Goal: Transaction & Acquisition: Purchase product/service

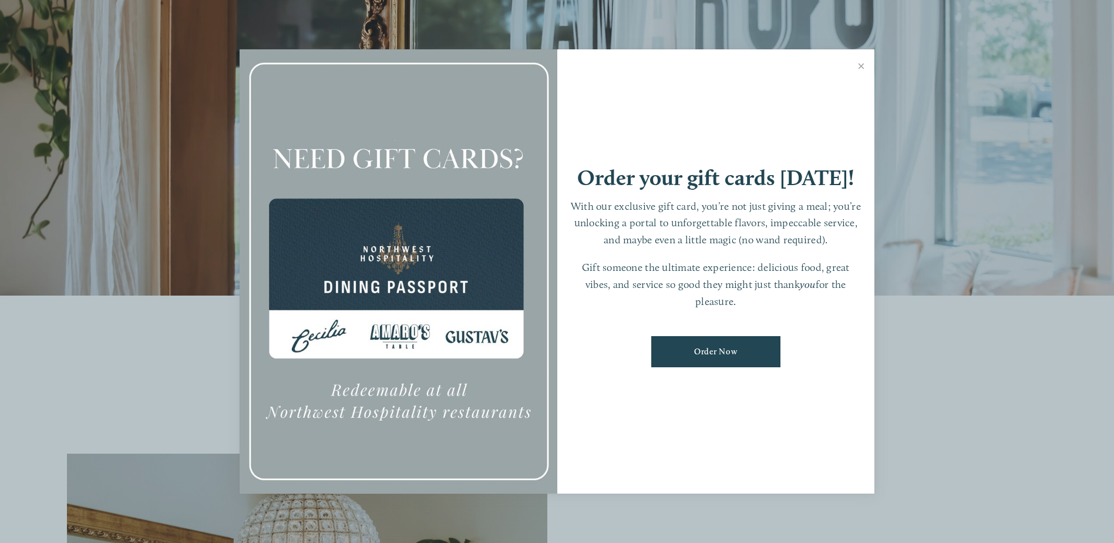
scroll to position [294, 0]
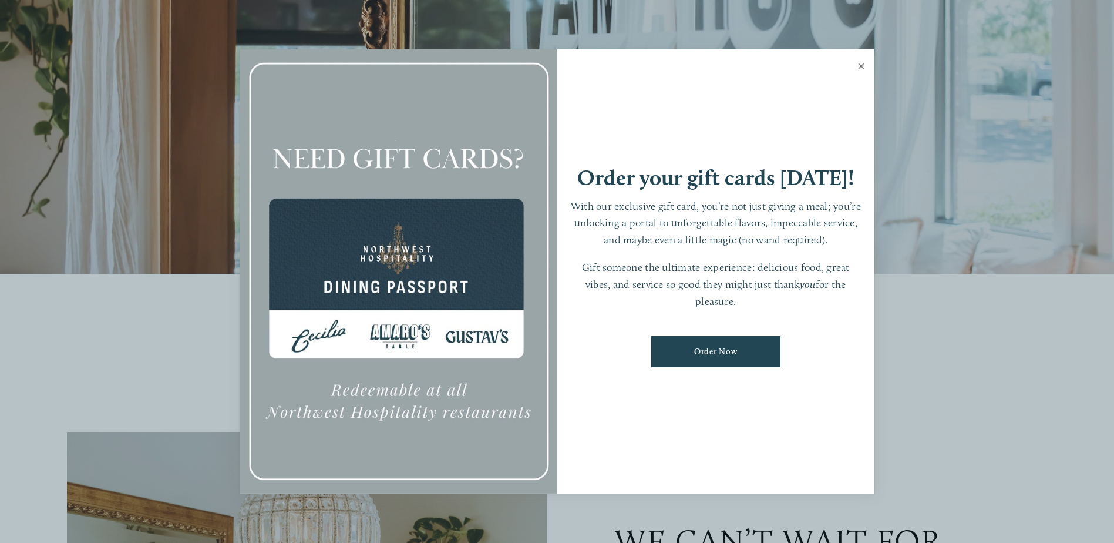
click at [866, 67] on link "Close" at bounding box center [861, 67] width 23 height 33
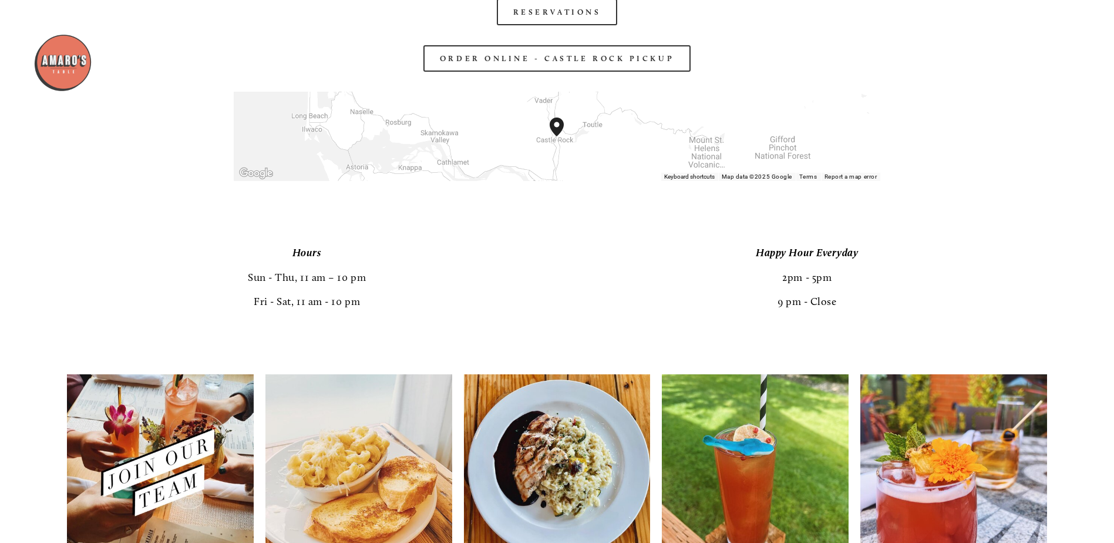
scroll to position [2115, 0]
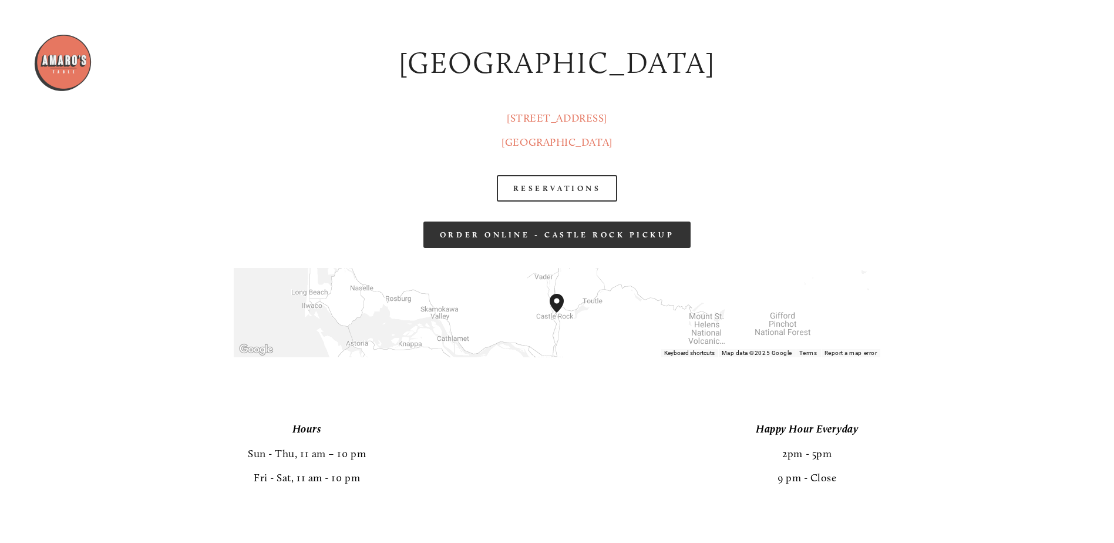
click at [533, 228] on link "order online - castle rock pickup" at bounding box center [557, 234] width 267 height 26
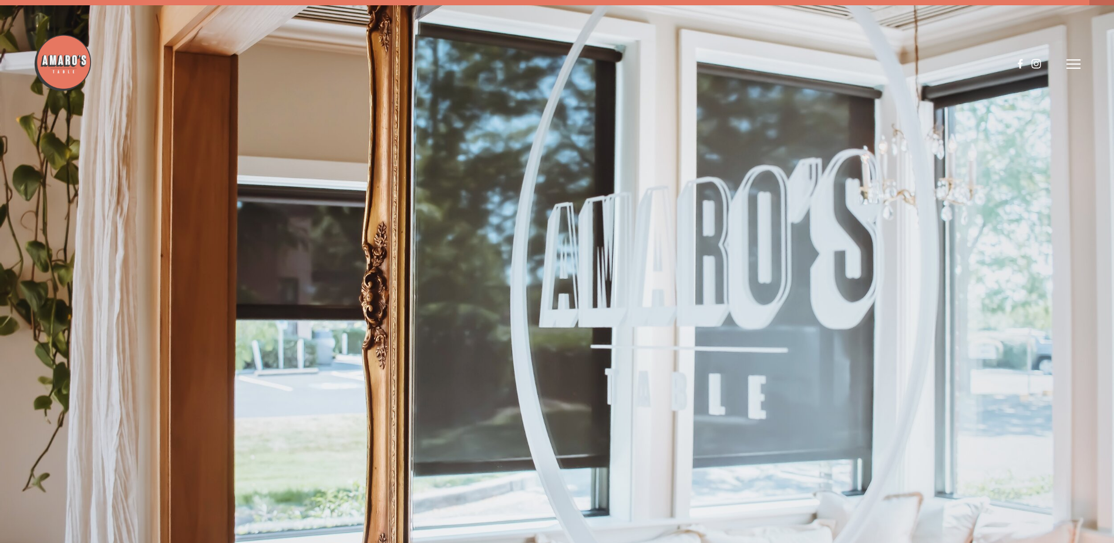
scroll to position [0, 0]
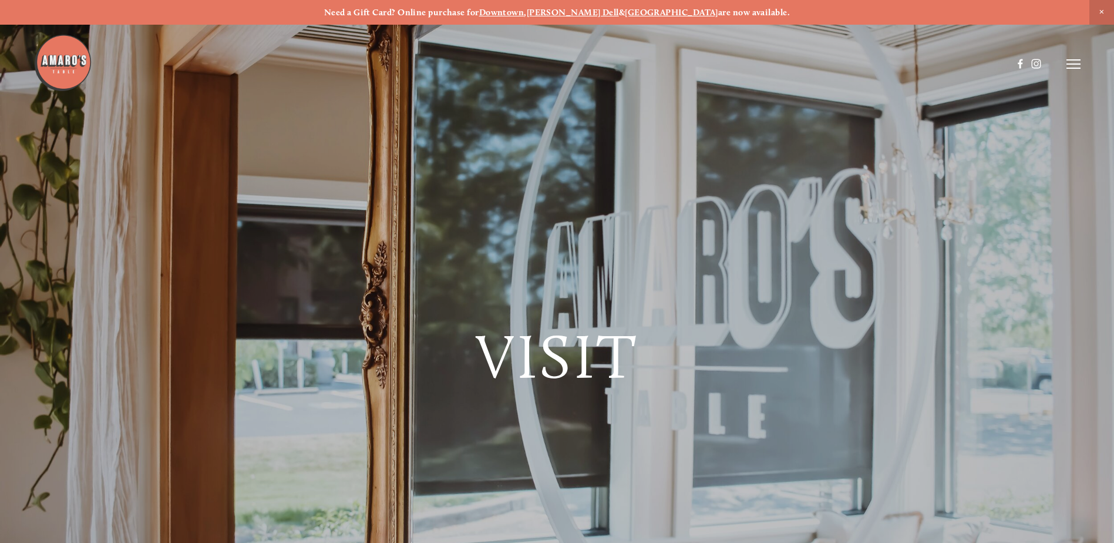
click at [1077, 70] on header "Menu Order Now Visit Gallery 0" at bounding box center [556, 64] width 1047 height 128
click at [1071, 63] on icon at bounding box center [1074, 64] width 14 height 11
click at [824, 60] on span "Menu" at bounding box center [828, 63] width 24 height 11
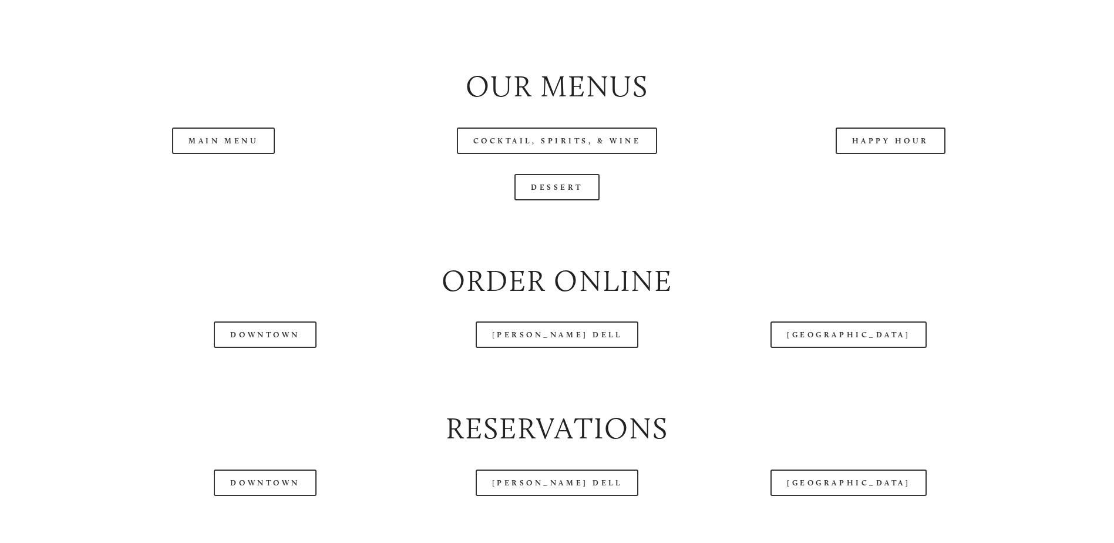
scroll to position [1351, 0]
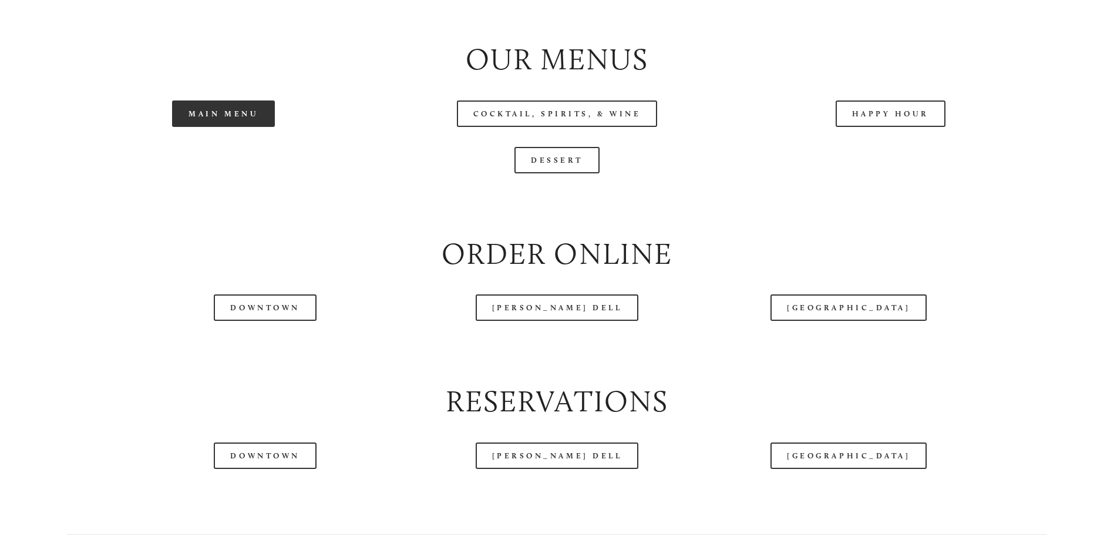
click at [243, 127] on link "Main Menu" at bounding box center [223, 113] width 103 height 26
